Goal: Check status: Verify the current state of an ongoing process or item

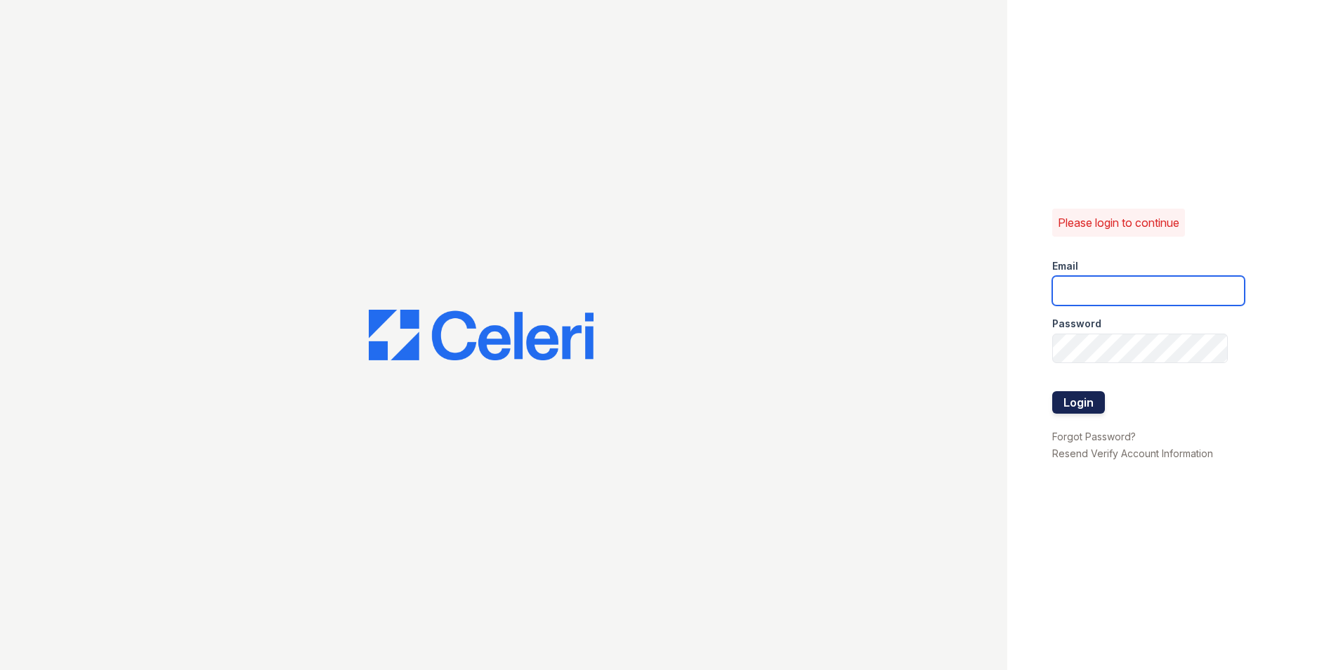
type input "Twalker@rushmoremgmt.com"
click at [1080, 396] on button "Login" at bounding box center [1078, 402] width 53 height 22
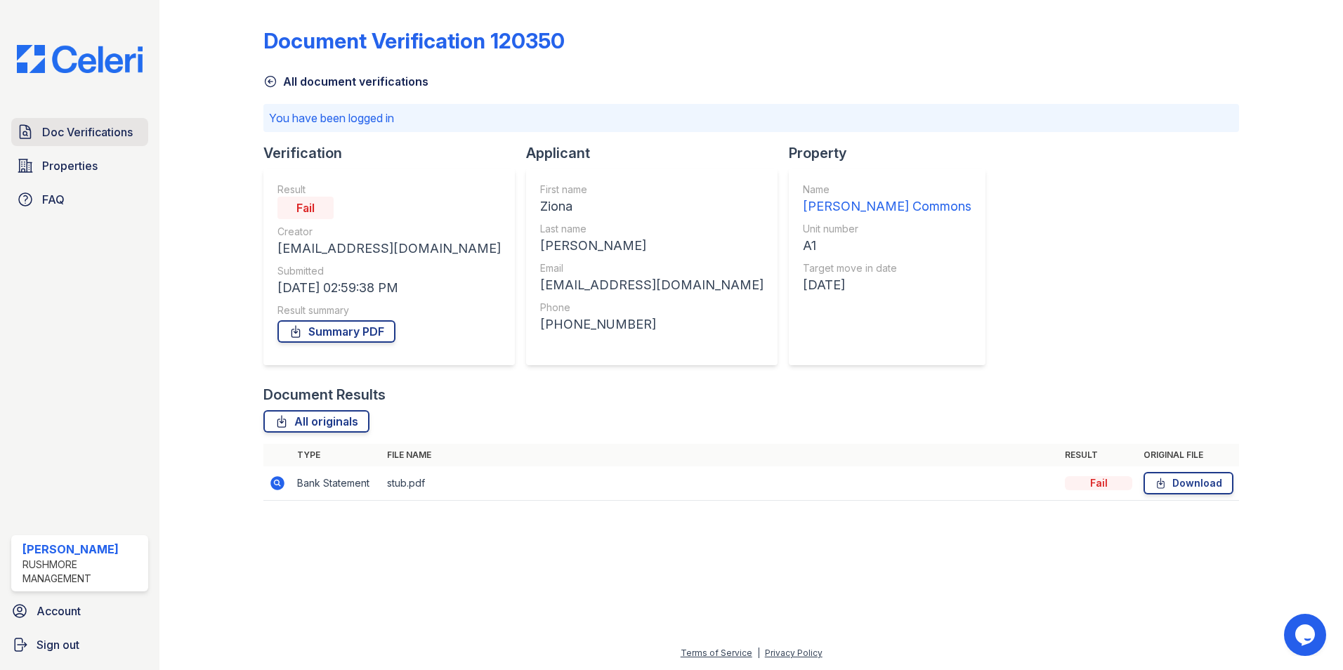
click at [60, 123] on link "Doc Verifications" at bounding box center [79, 132] width 137 height 28
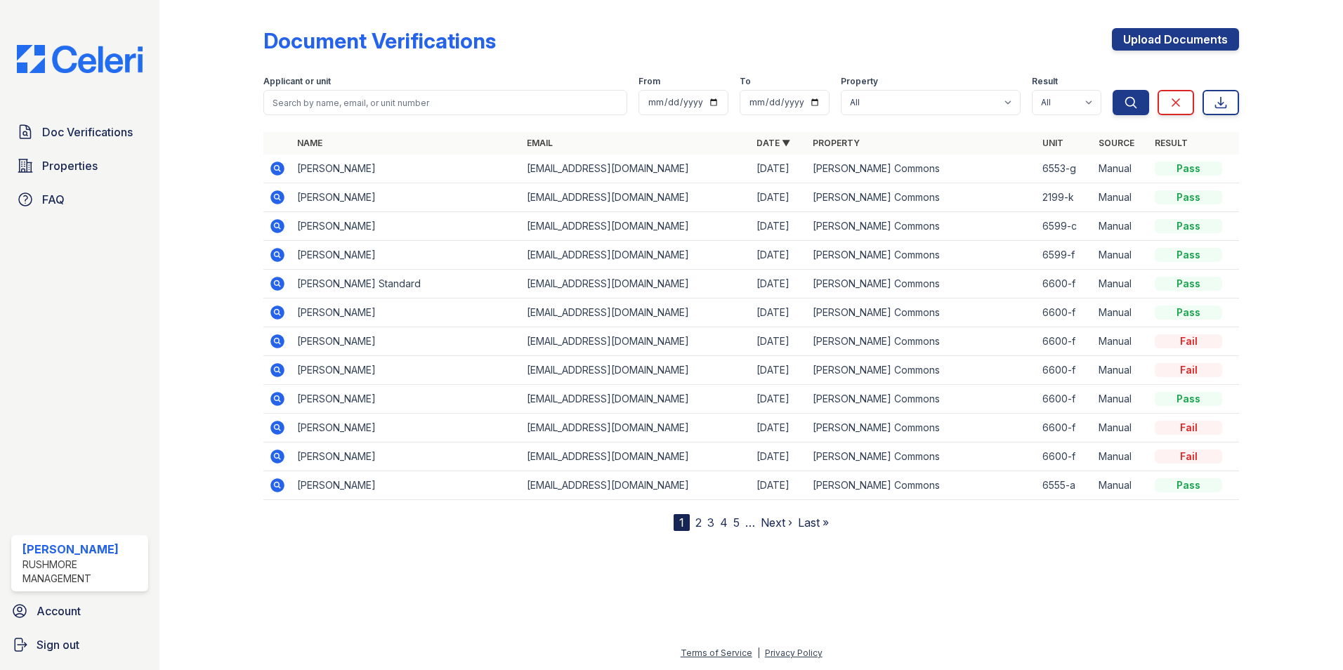
click at [1021, 43] on div "Document Verifications Upload Documents" at bounding box center [751, 46] width 976 height 37
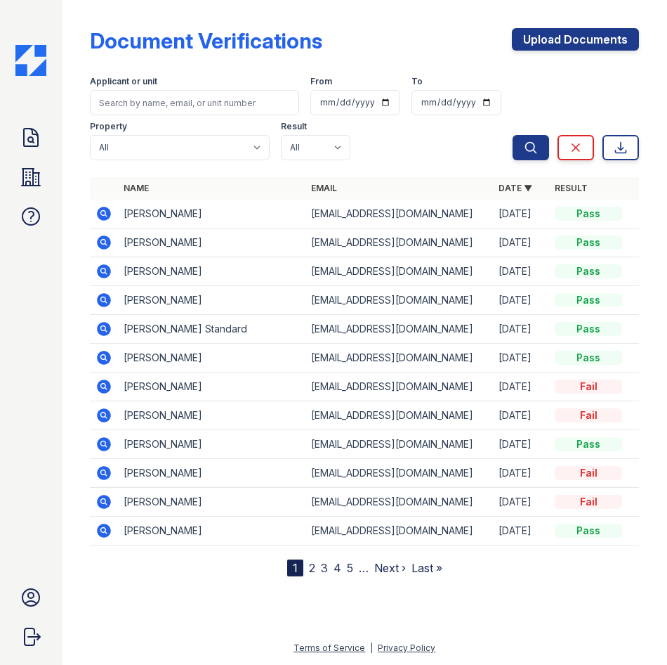
click at [105, 237] on icon at bounding box center [105, 242] width 14 height 14
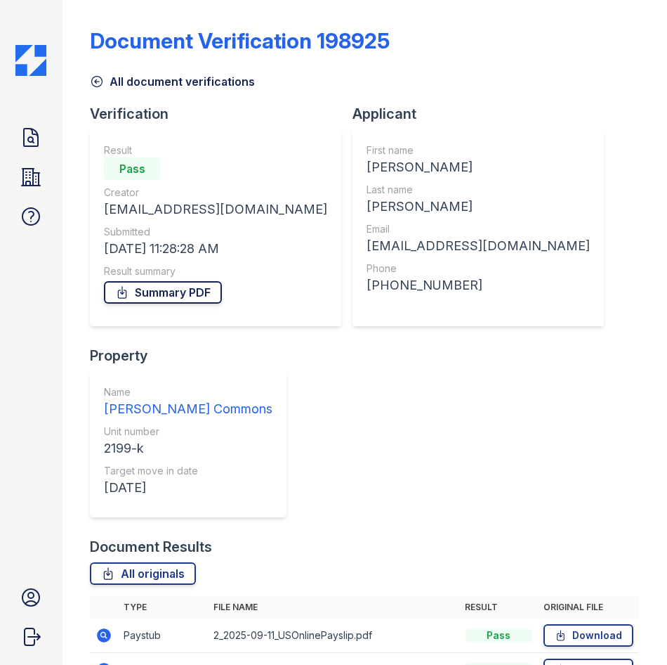
click at [185, 291] on link "Summary PDF" at bounding box center [163, 292] width 118 height 22
drag, startPoint x: 604, startPoint y: 159, endPoint x: 664, endPoint y: 145, distance: 61.2
click at [603, 158] on div "Verification Result Pass Creator twalker@rushmoremgmt.com Submitted 10/01/25 11…" at bounding box center [364, 320] width 549 height 433
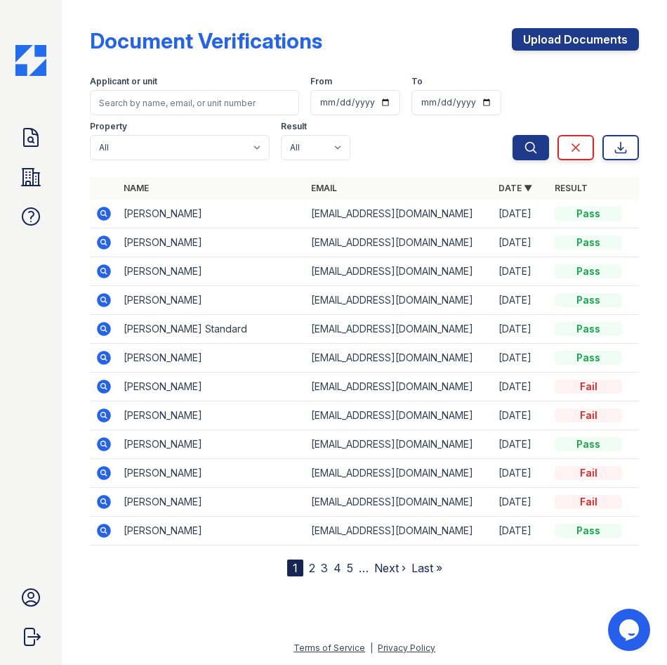
click at [105, 274] on icon at bounding box center [105, 271] width 14 height 14
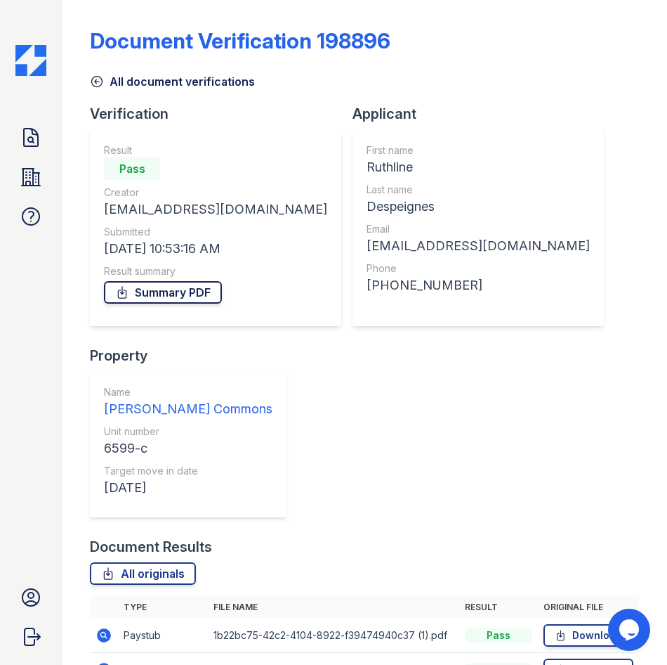
click at [178, 293] on link "Summary PDF" at bounding box center [163, 292] width 118 height 22
click at [532, 278] on div "Verification Result Pass Creator [EMAIL_ADDRESS][DOMAIN_NAME] Submitted [DATE] …" at bounding box center [364, 320] width 549 height 433
drag, startPoint x: 496, startPoint y: 119, endPoint x: 483, endPoint y: 100, distance: 23.8
click at [496, 119] on div "Verification Result Pass Creator [EMAIL_ADDRESS][DOMAIN_NAME] Submitted [DATE] …" at bounding box center [364, 320] width 549 height 433
